Goal: Find specific page/section: Find specific page/section

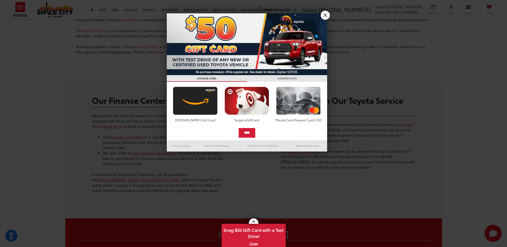
scroll to position [1326, 0]
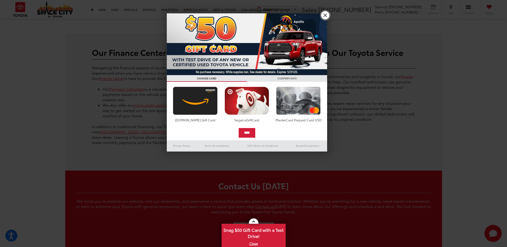
click at [326, 16] on link "X" at bounding box center [325, 15] width 9 height 9
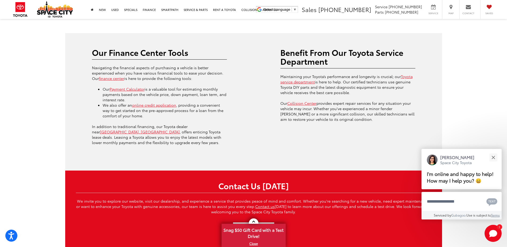
scroll to position [1372, 0]
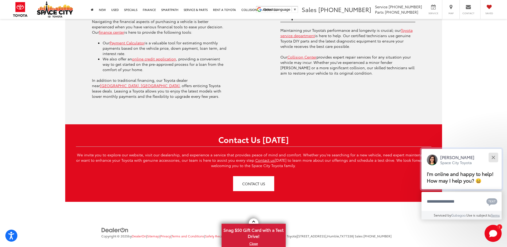
click at [493, 157] on div "Close" at bounding box center [492, 157] width 3 height 3
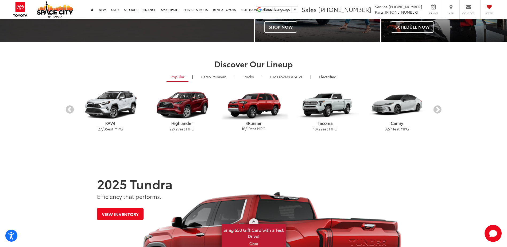
scroll to position [160, 0]
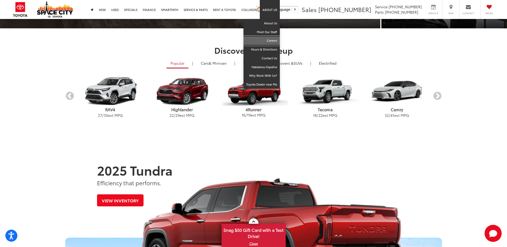
click at [270, 40] on link "Careers" at bounding box center [261, 40] width 36 height 9
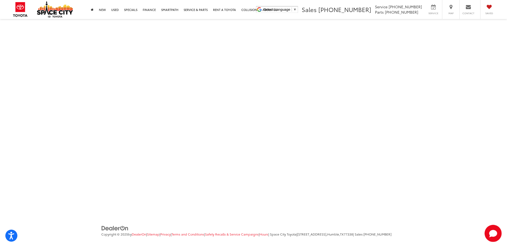
scroll to position [75, 0]
